Goal: Transaction & Acquisition: Purchase product/service

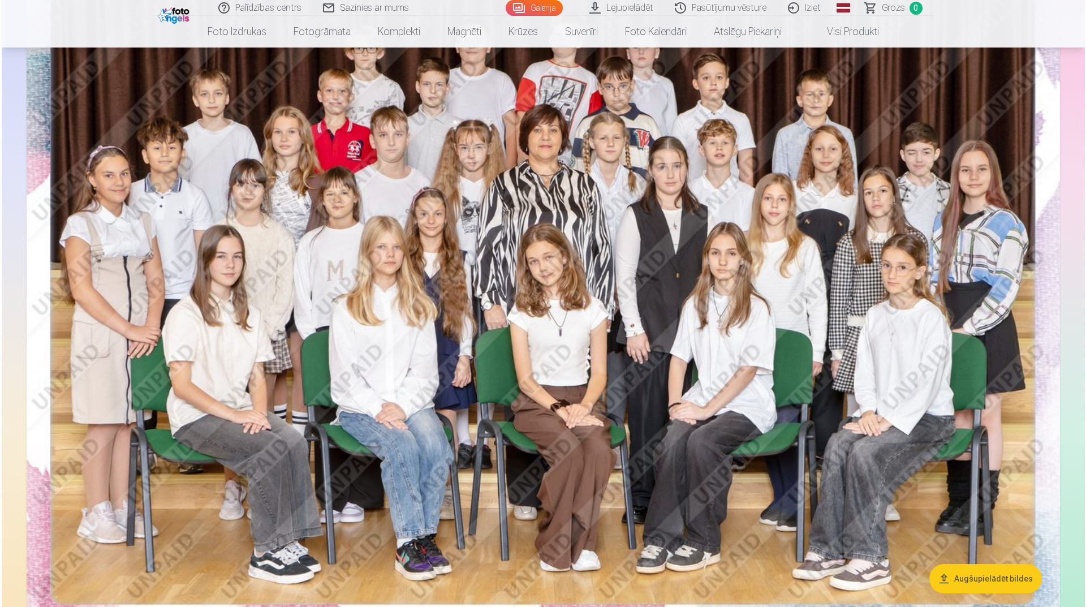
scroll to position [113, 0]
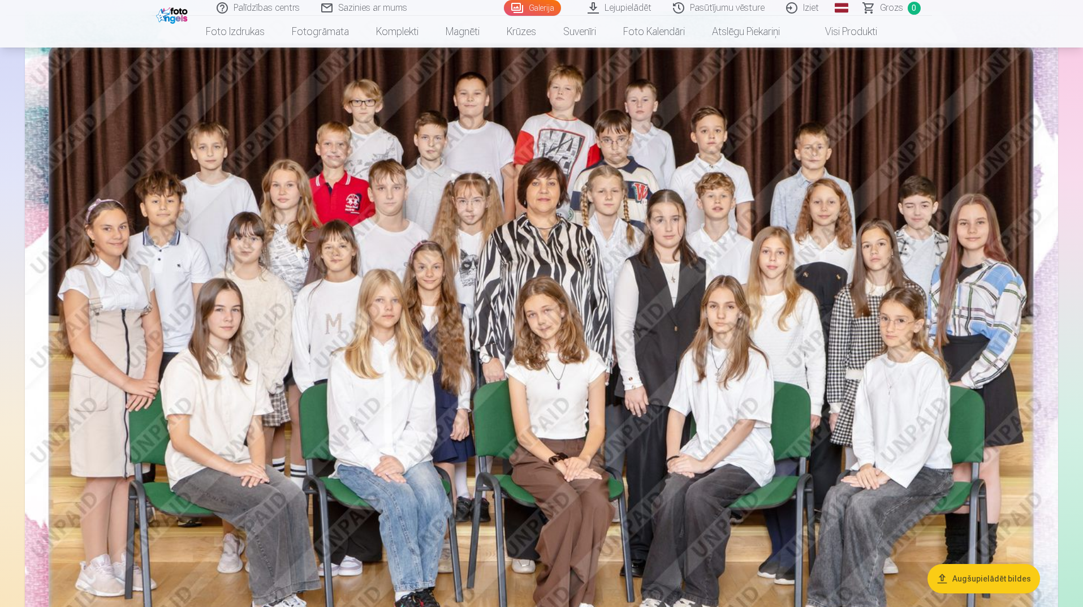
click at [520, 337] on img at bounding box center [541, 356] width 1033 height 690
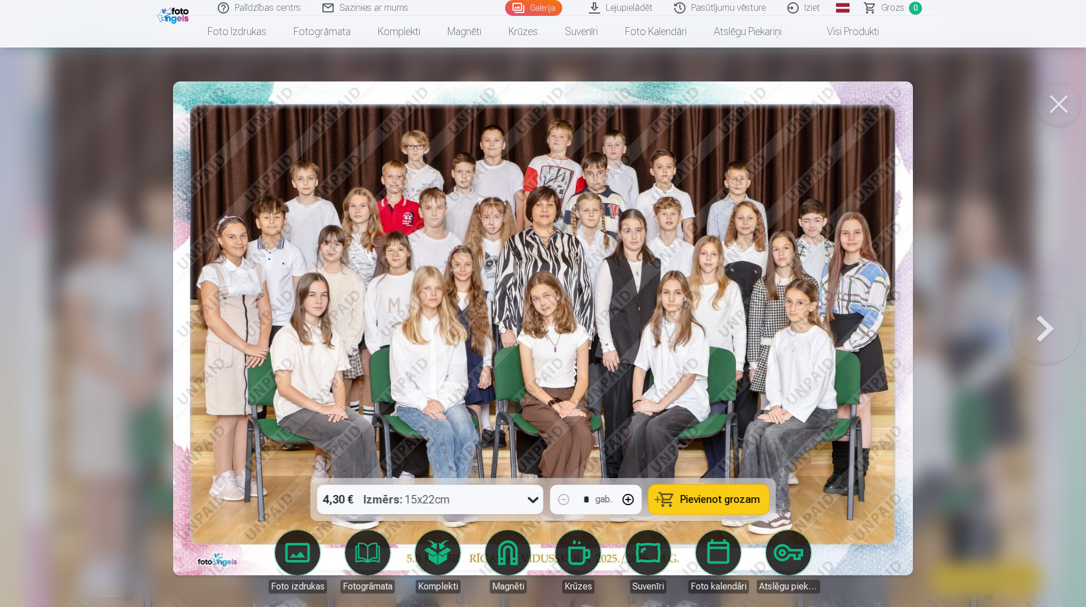
click at [535, 502] on icon at bounding box center [533, 500] width 11 height 6
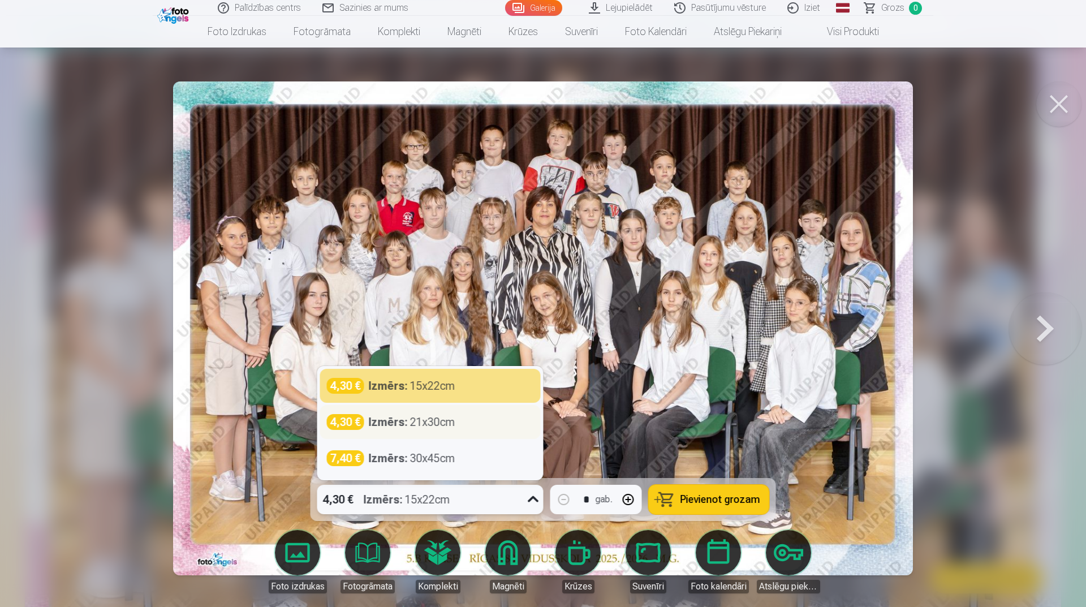
click at [433, 426] on div "Izmērs : 21x30cm" at bounding box center [412, 422] width 87 height 16
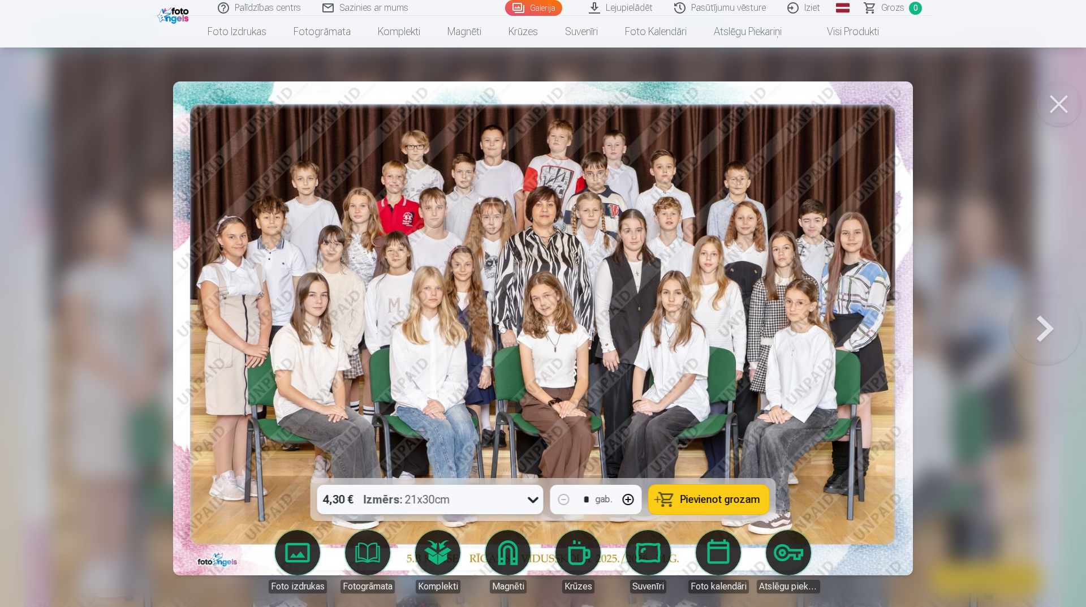
click at [712, 502] on span "Pievienot grozam" at bounding box center [720, 499] width 80 height 10
click at [1038, 326] on button at bounding box center [1045, 328] width 72 height 277
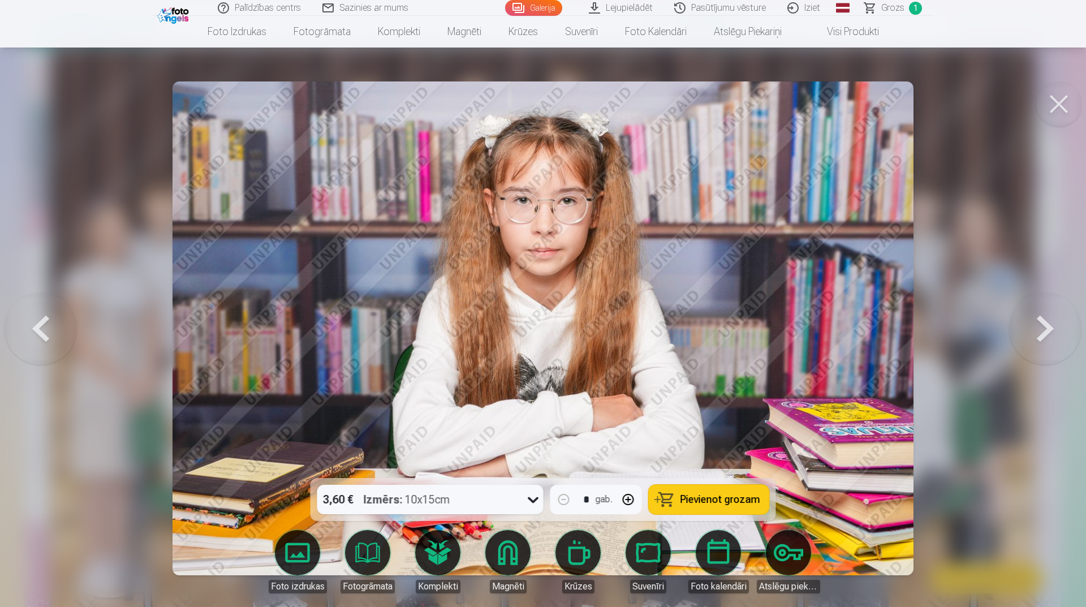
click at [1039, 323] on button at bounding box center [1045, 328] width 72 height 277
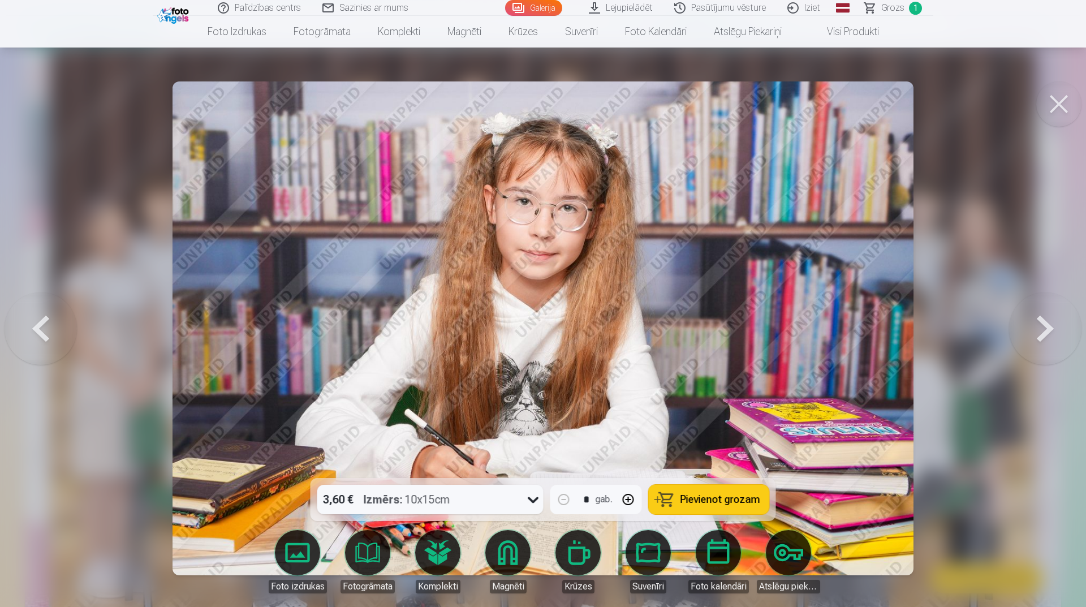
click at [715, 498] on span "Pievienot grozam" at bounding box center [720, 499] width 80 height 10
click at [1042, 322] on button at bounding box center [1045, 328] width 72 height 277
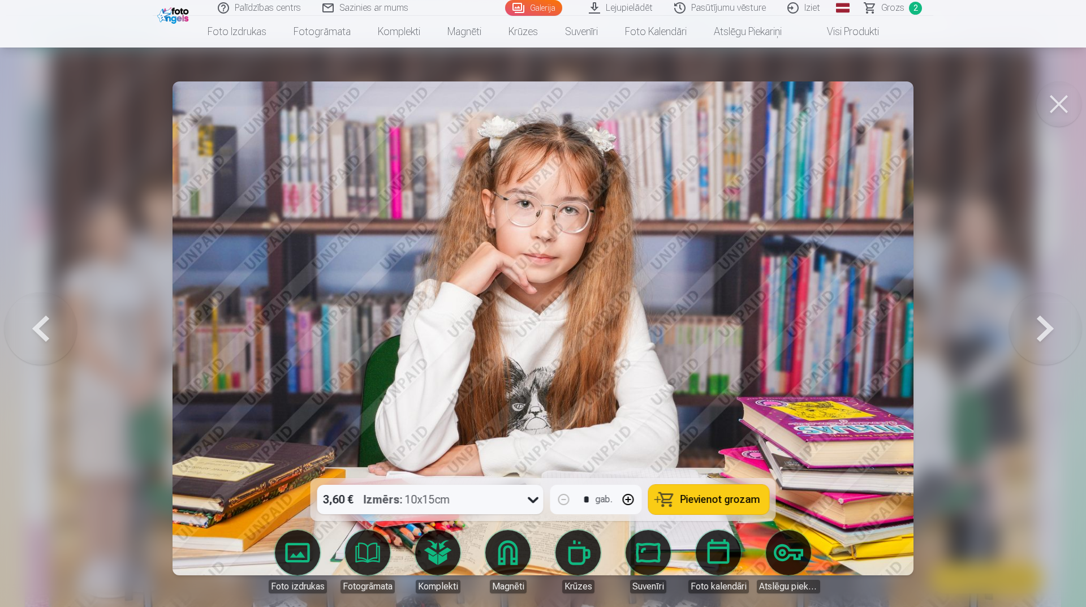
click at [1042, 334] on button at bounding box center [1045, 328] width 72 height 277
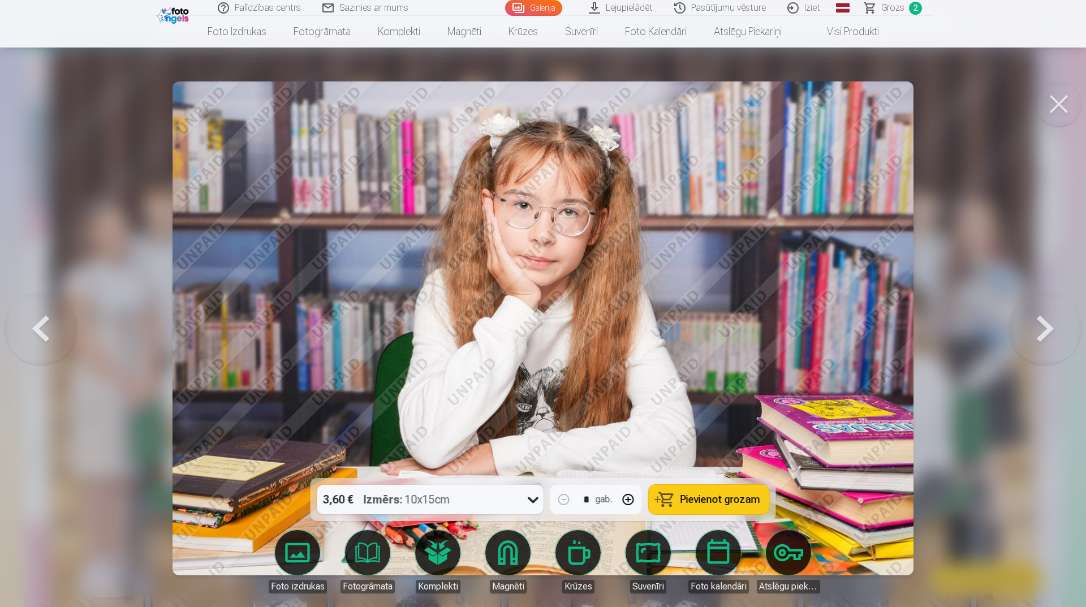
click at [1042, 334] on button at bounding box center [1045, 328] width 72 height 277
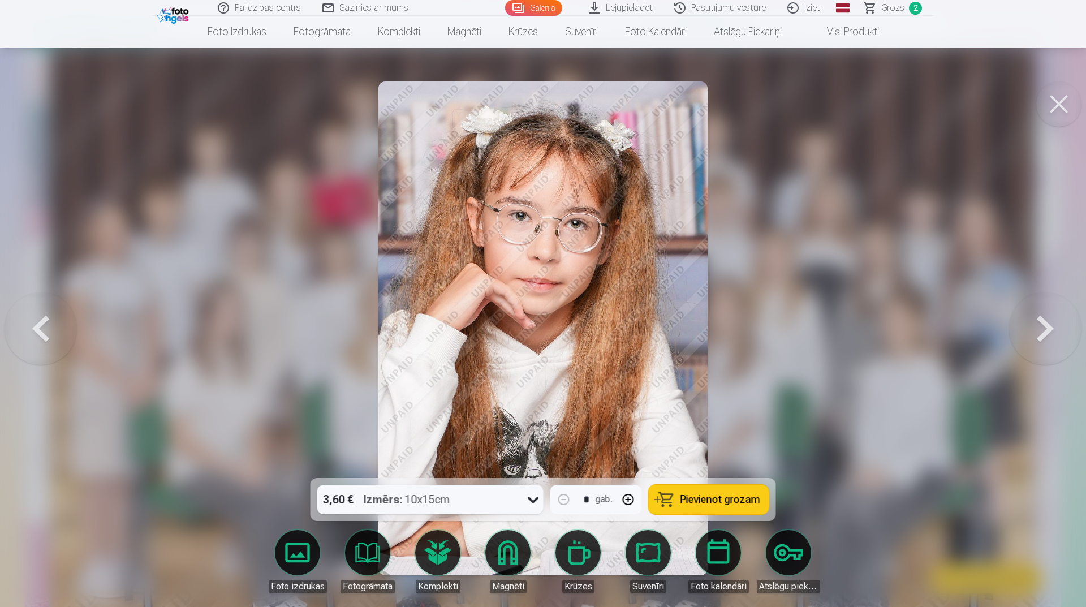
click at [45, 315] on button at bounding box center [41, 328] width 72 height 277
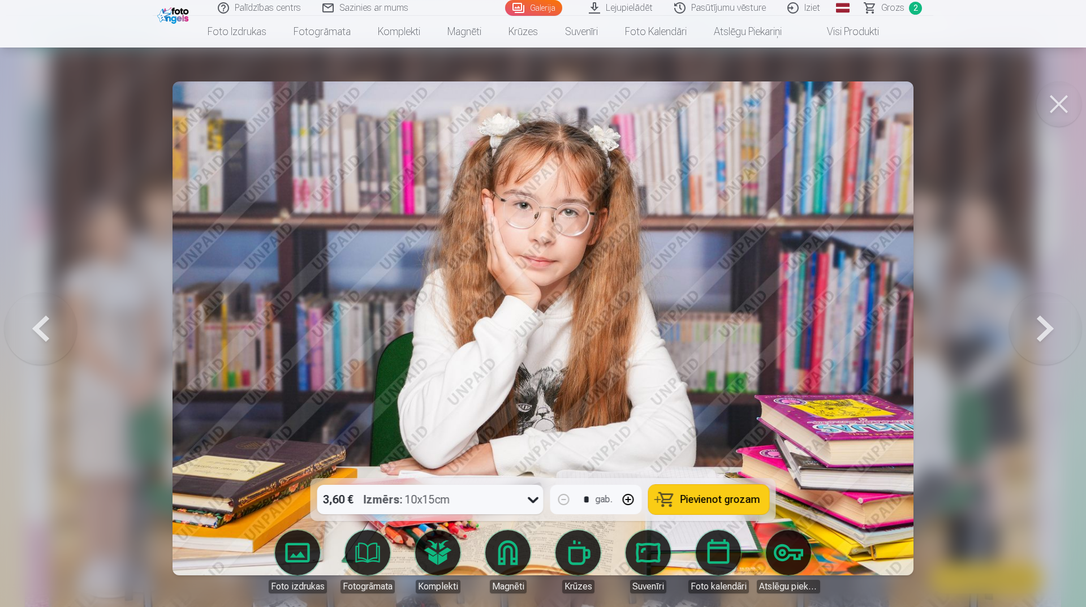
click at [45, 315] on button at bounding box center [41, 328] width 72 height 277
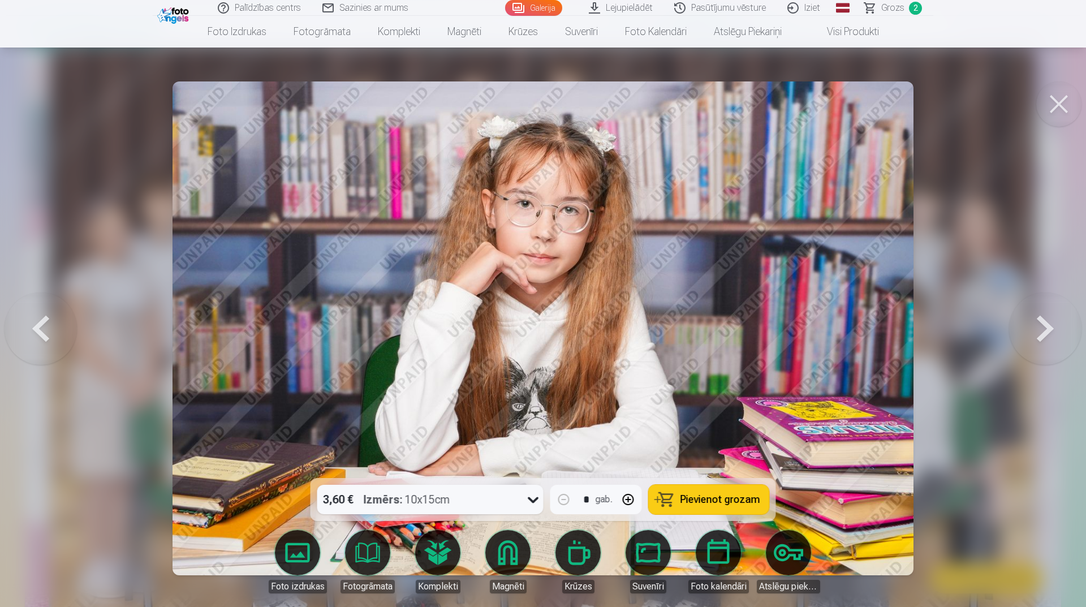
click at [1050, 334] on button at bounding box center [1045, 328] width 72 height 277
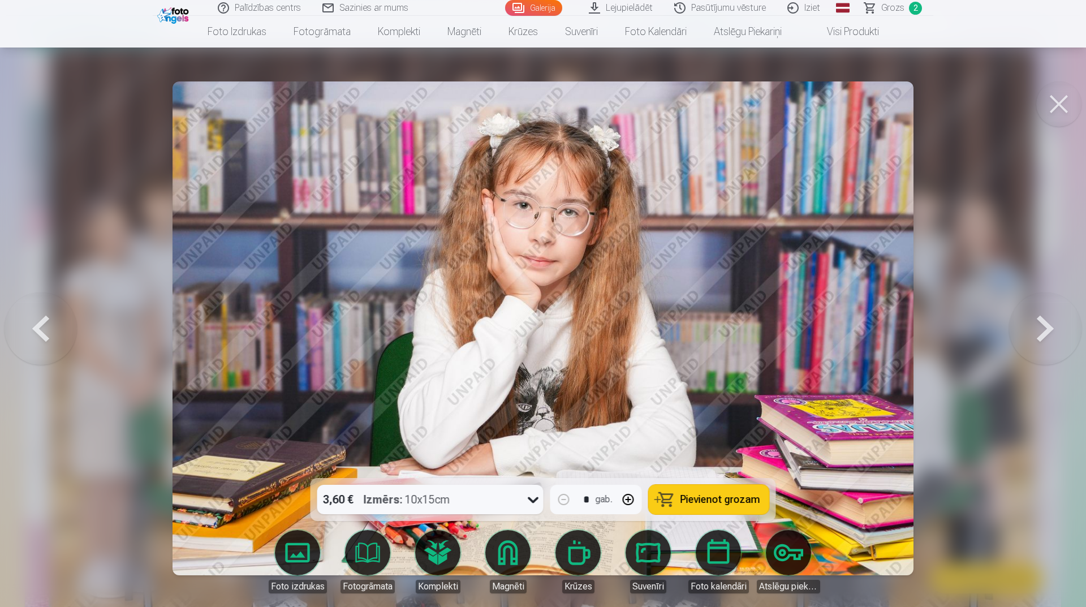
click at [1049, 335] on button at bounding box center [1045, 328] width 72 height 277
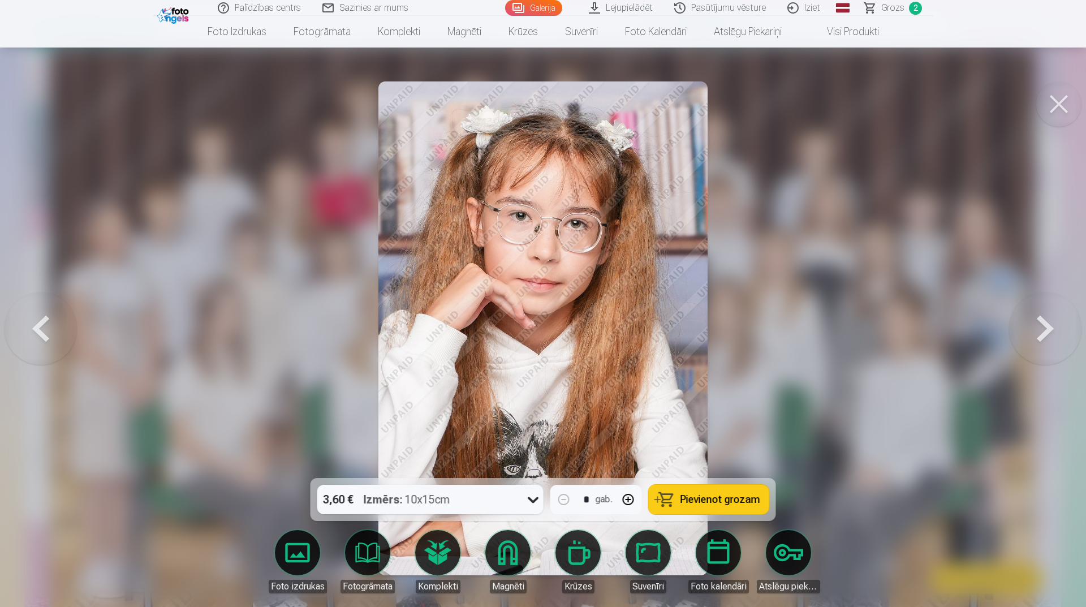
click at [701, 503] on span "Pievienot grozam" at bounding box center [720, 499] width 80 height 10
click at [892, 9] on span "Grozs" at bounding box center [892, 8] width 23 height 14
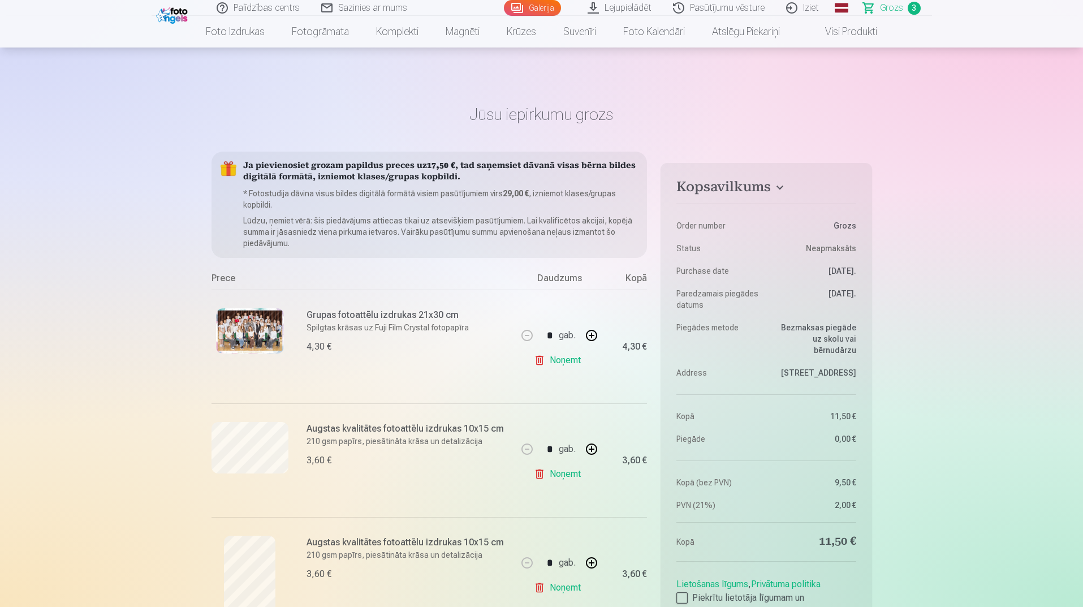
scroll to position [113, 0]
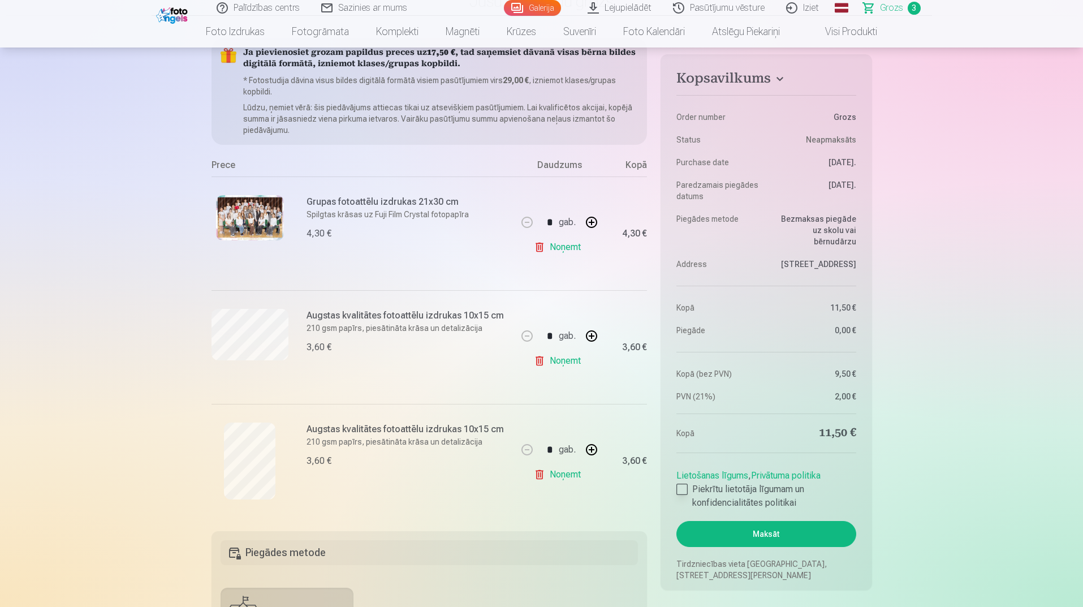
click at [682, 486] on div at bounding box center [681, 489] width 11 height 11
click at [762, 535] on button "Maksāt" at bounding box center [765, 534] width 179 height 26
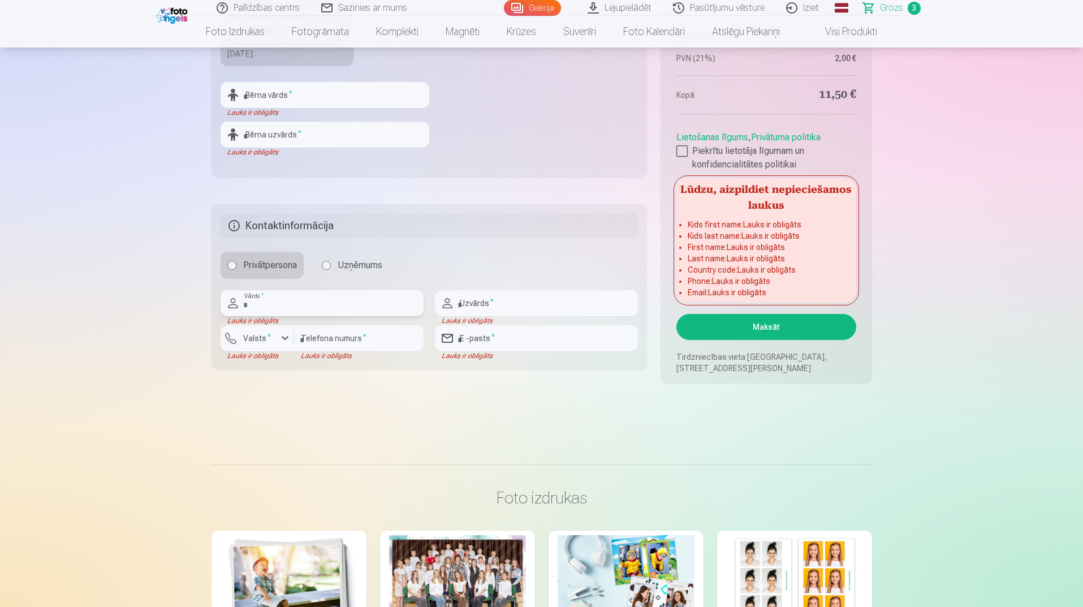
scroll to position [567, 0]
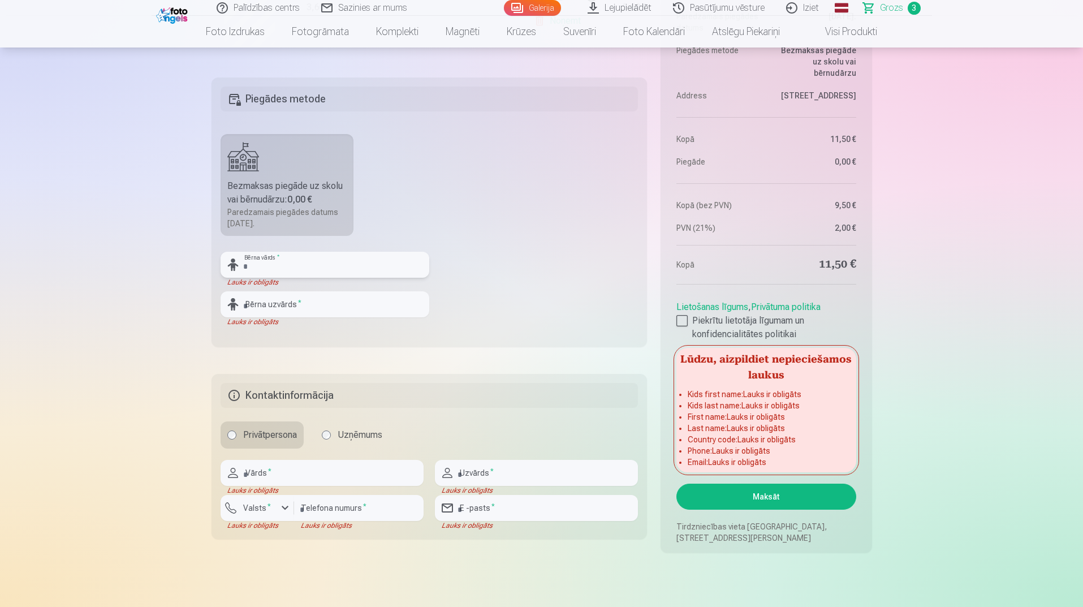
click at [285, 264] on input "text" at bounding box center [325, 265] width 209 height 26
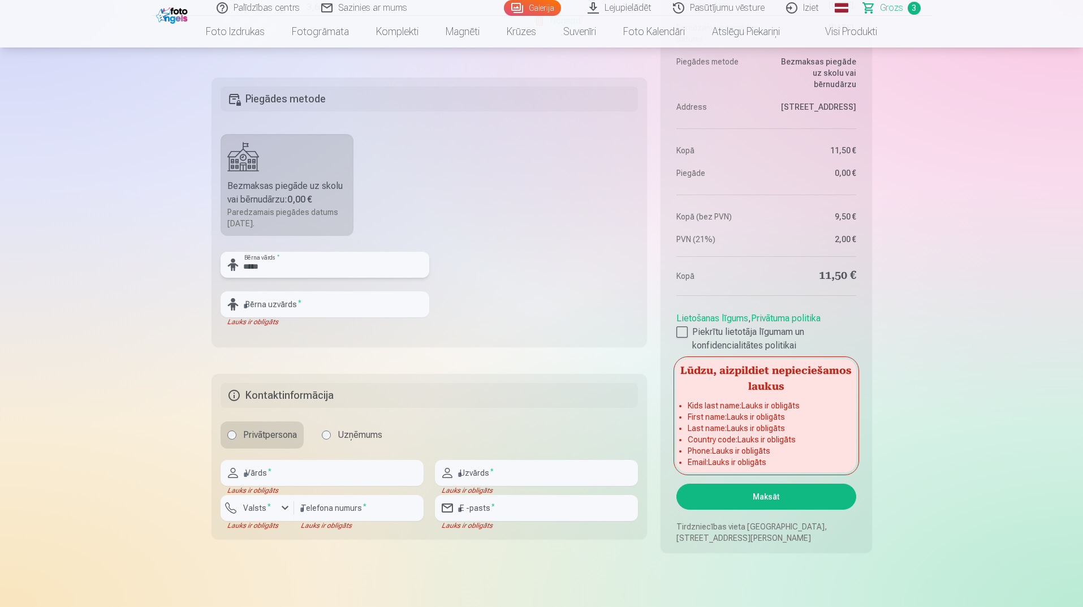
type input "*****"
click at [253, 304] on input "text" at bounding box center [325, 304] width 209 height 26
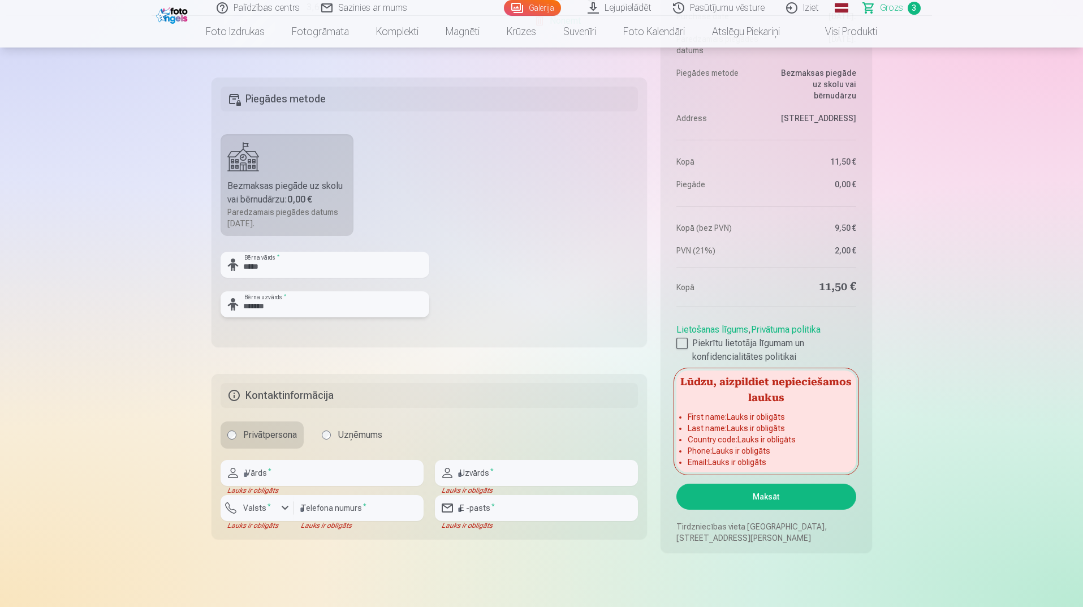
type input "*******"
click at [479, 327] on fieldset "Piegādes metode Bezmaksas piegāde uz skolu vai bērnudārzu : 0,00 € Paredzamais …" at bounding box center [430, 211] width 436 height 269
click at [507, 243] on fieldset "Piegādes metode Bezmaksas piegāde uz skolu vai bērnudārzu : 0,00 € Paredzamais …" at bounding box center [430, 211] width 436 height 269
drag, startPoint x: 280, startPoint y: 303, endPoint x: 287, endPoint y: 306, distance: 7.6
click at [280, 303] on input "*******" at bounding box center [325, 304] width 209 height 26
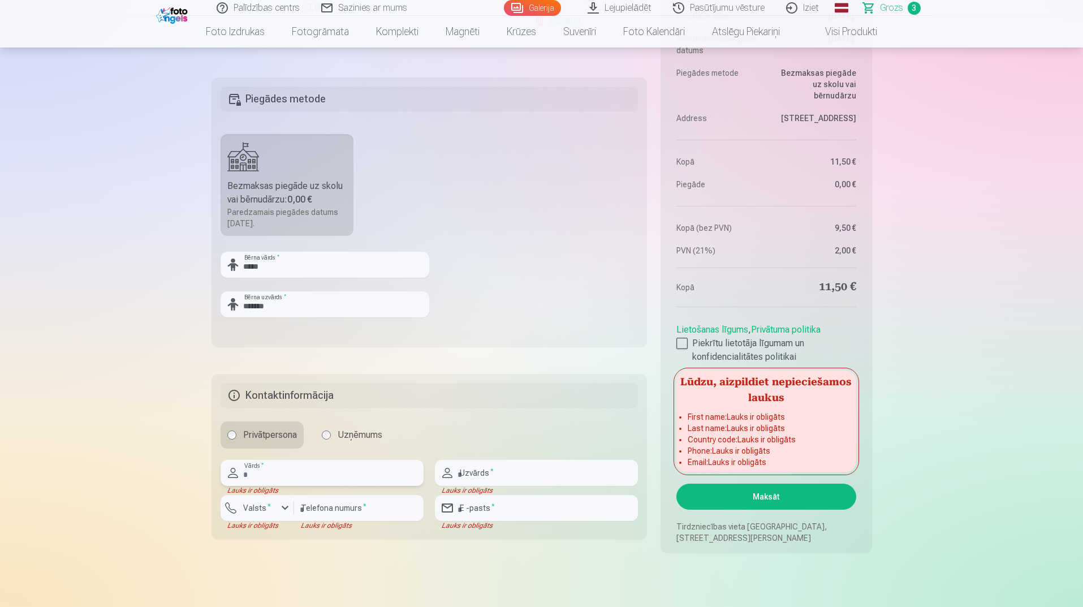
click at [283, 473] on input "text" at bounding box center [322, 473] width 203 height 26
type input "***"
type input "*******"
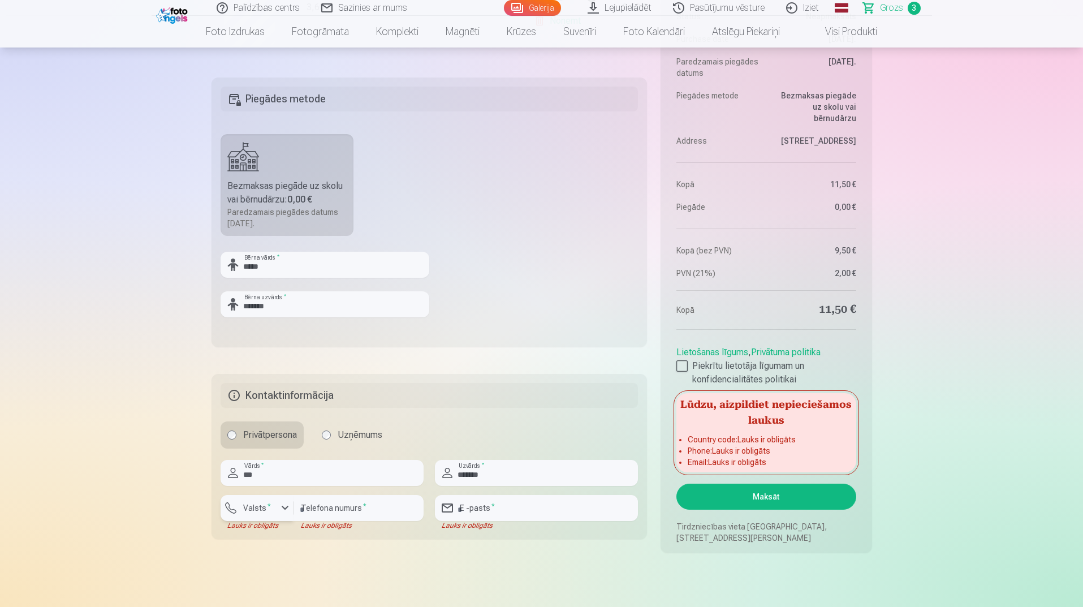
click at [279, 512] on div "button" at bounding box center [285, 508] width 14 height 14
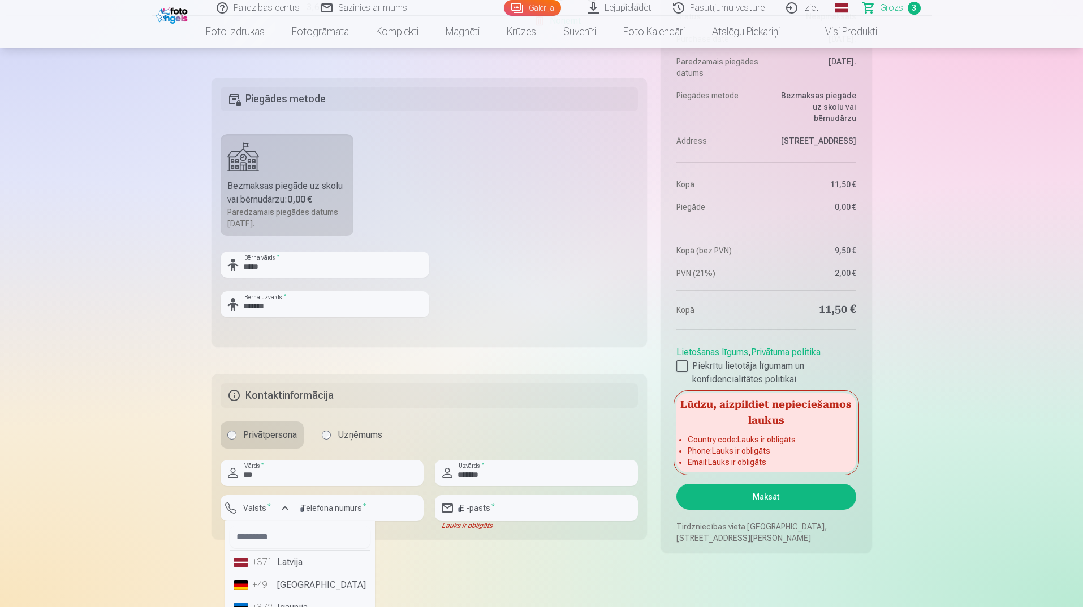
click at [291, 563] on li "+371 Latvija" at bounding box center [300, 562] width 141 height 23
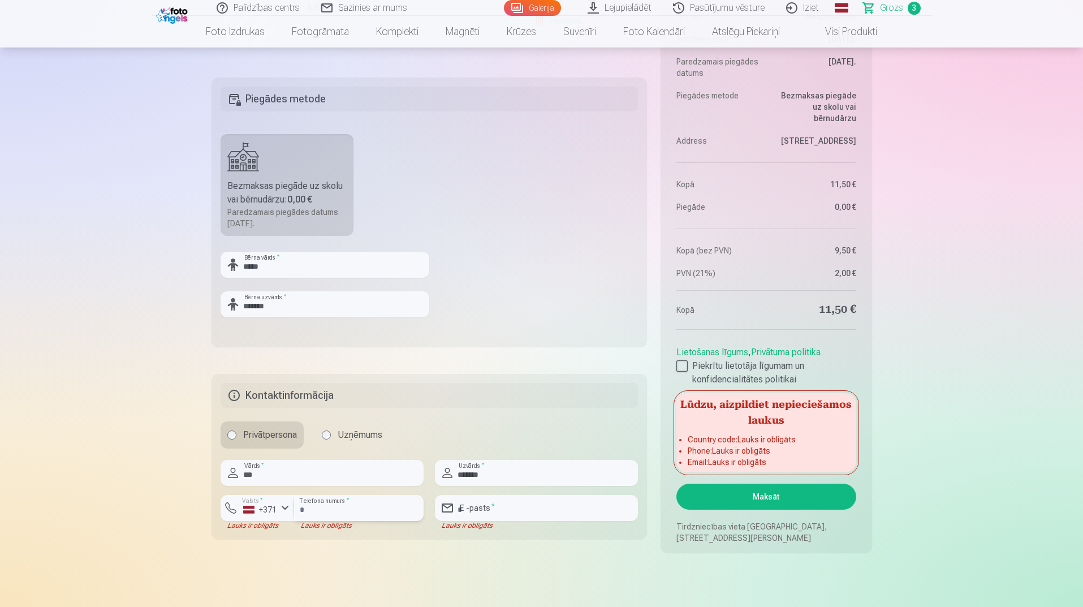
click at [364, 508] on input "number" at bounding box center [359, 508] width 130 height 26
type input "********"
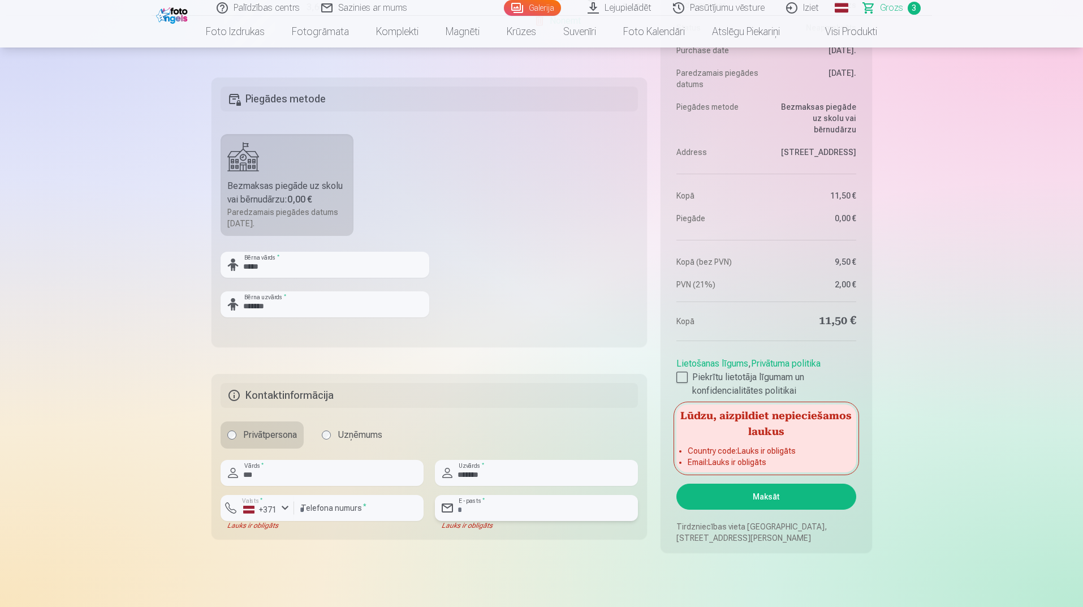
click at [494, 507] on input "email" at bounding box center [536, 508] width 203 height 26
type input "**********"
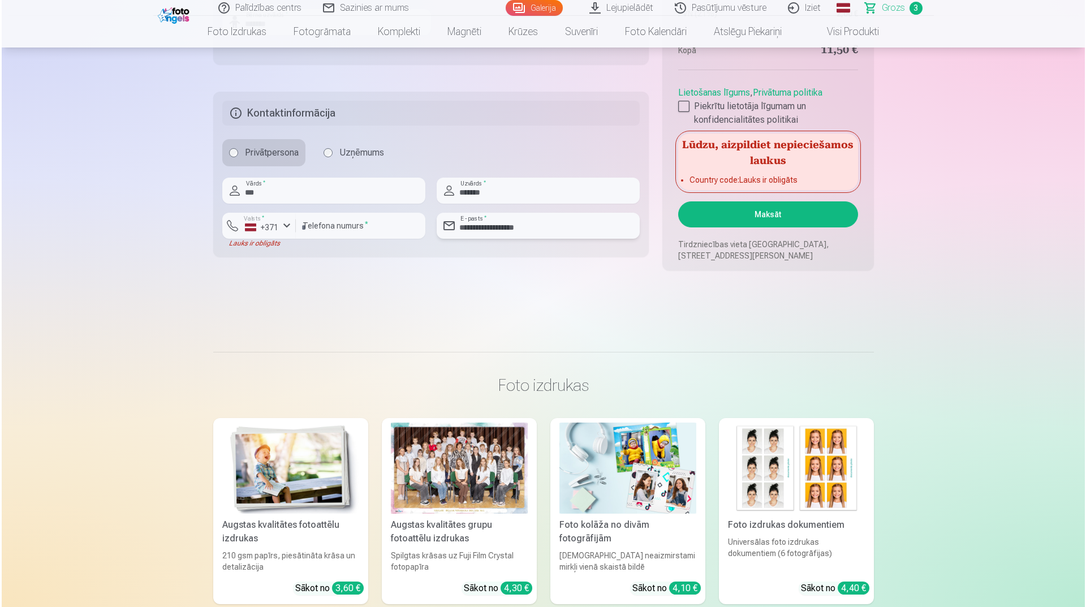
scroll to position [623, 0]
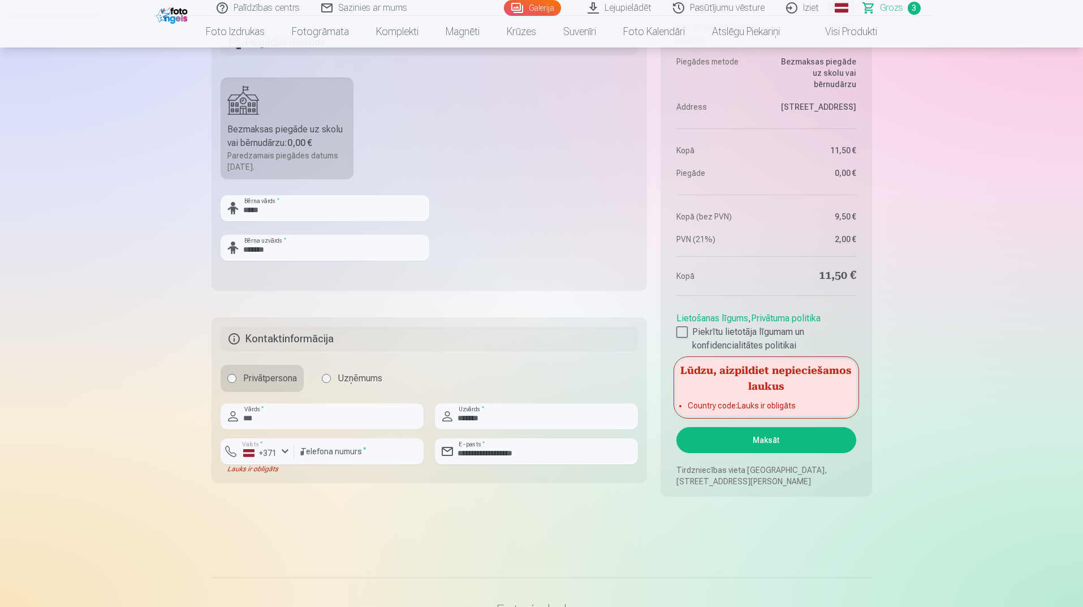
click at [731, 443] on button "Maksāt" at bounding box center [765, 440] width 179 height 26
